Goal: Task Accomplishment & Management: Use online tool/utility

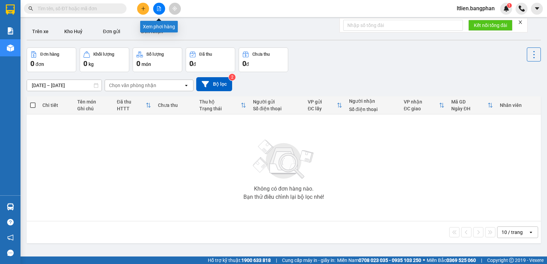
click at [158, 8] on icon "file-add" at bounding box center [158, 8] width 5 height 5
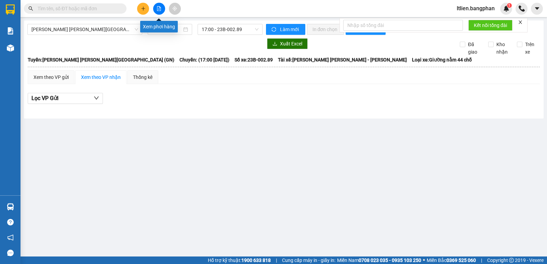
click at [161, 9] on button at bounding box center [159, 9] width 12 height 12
click at [160, 9] on icon "file-add" at bounding box center [158, 8] width 5 height 5
click at [144, 11] on button at bounding box center [143, 9] width 12 height 12
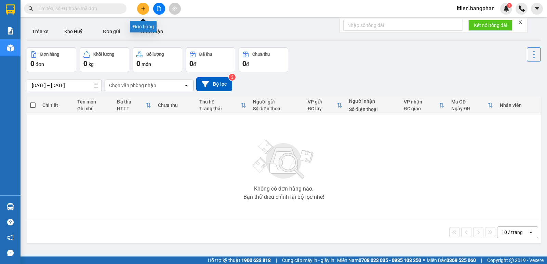
click at [144, 8] on icon "plus" at bounding box center [143, 8] width 5 height 5
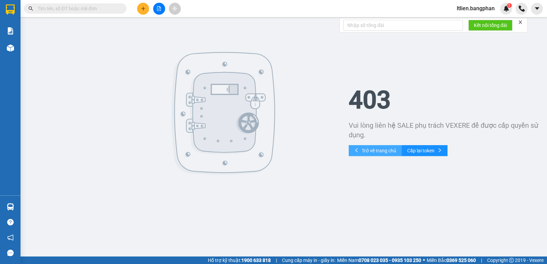
click at [378, 149] on span "Trở về trang chủ" at bounding box center [378, 151] width 34 height 8
click at [393, 151] on span "Trở về trang chủ" at bounding box center [378, 151] width 34 height 8
